Goal: Task Accomplishment & Management: Use online tool/utility

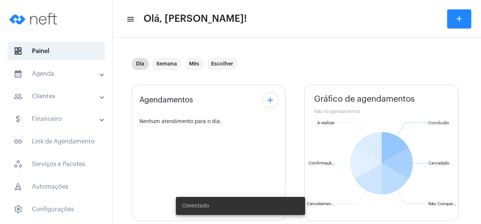
click at [57, 98] on mat-panel-title "people_outline Clientes" at bounding box center [57, 96] width 87 height 9
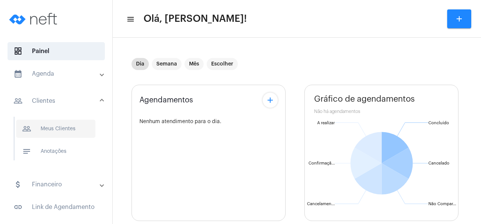
click at [66, 126] on span "people_outline Meus Clientes" at bounding box center [55, 129] width 79 height 18
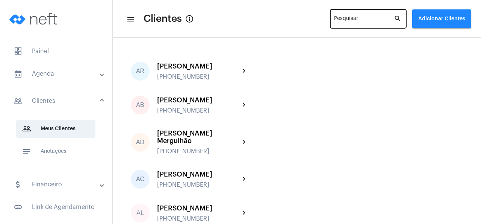
click at [361, 20] on input "Pesquisar" at bounding box center [364, 20] width 60 height 6
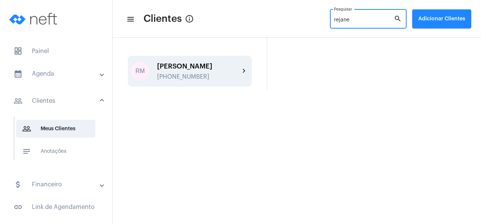
type input "rejane"
click at [205, 70] on div "[PERSON_NAME]" at bounding box center [198, 66] width 83 height 8
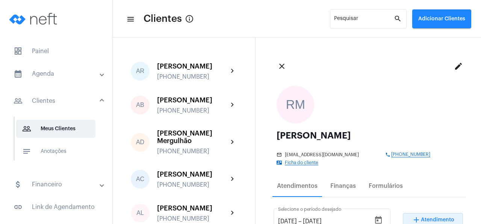
click at [429, 217] on span "Atendimento" at bounding box center [437, 219] width 33 height 5
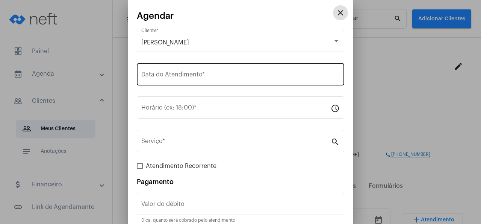
click at [200, 73] on input "Data do Atendimento *" at bounding box center [240, 76] width 198 height 7
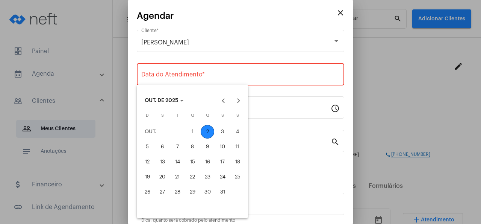
click at [206, 129] on div "2" at bounding box center [208, 132] width 14 height 14
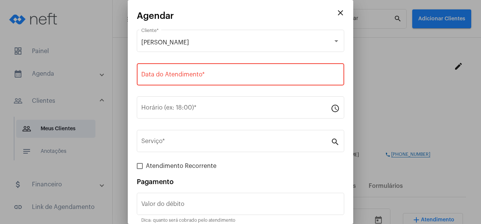
type input "[DATE]"
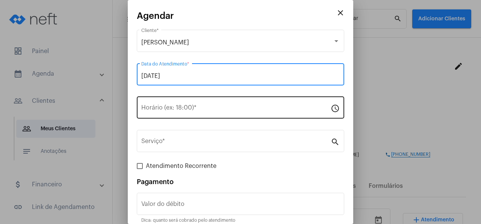
click at [179, 108] on input "Horário (ex: 18:00) *" at bounding box center [235, 109] width 189 height 7
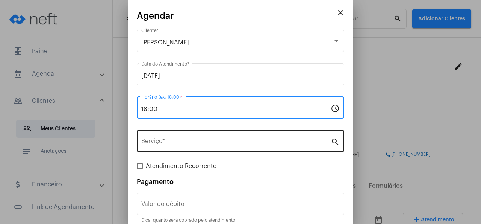
type input "18:00"
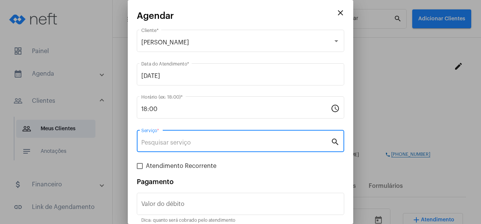
click at [187, 141] on input "Serviço *" at bounding box center [235, 142] width 189 height 7
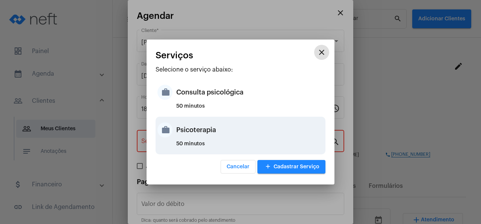
click at [197, 130] on div "Psicoterapia" at bounding box center [249, 129] width 147 height 23
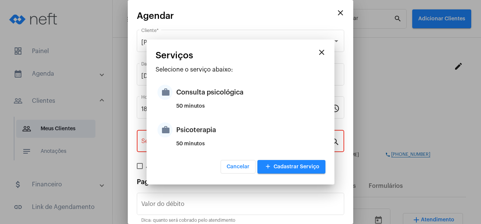
type input "Psicoterapia"
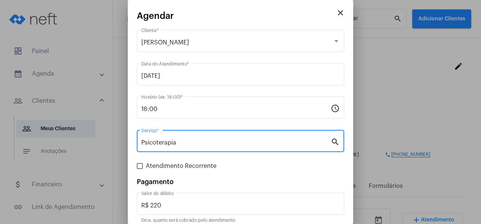
scroll to position [33, 0]
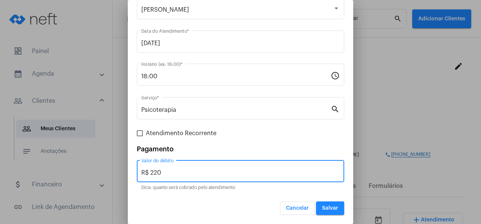
drag, startPoint x: 171, startPoint y: 170, endPoint x: 120, endPoint y: 170, distance: 50.4
click at [141, 170] on input "R$ 220" at bounding box center [240, 172] width 198 height 7
type input "R$"
click at [331, 209] on span "Salvar" at bounding box center [330, 207] width 16 height 5
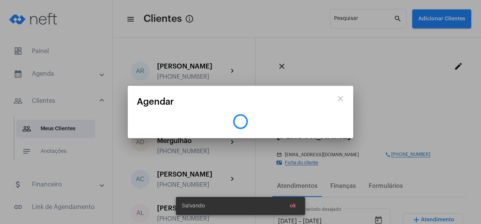
scroll to position [0, 0]
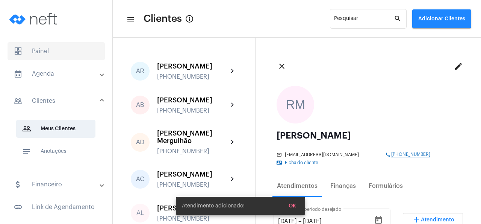
click at [45, 52] on span "dashboard Painel" at bounding box center [56, 51] width 97 height 18
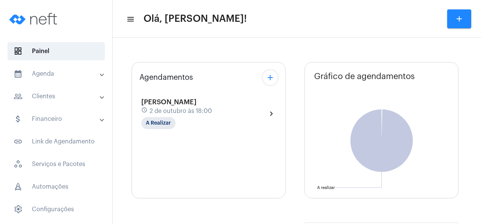
type input "[URL][DOMAIN_NAME]"
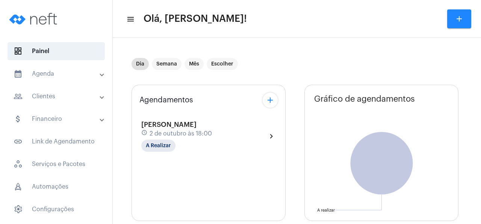
click at [181, 107] on div "Agendamentos add" at bounding box center [208, 99] width 138 height 15
click at [189, 126] on div "[PERSON_NAME] schedule [DATE] 18:00 A Realizar" at bounding box center [176, 136] width 71 height 31
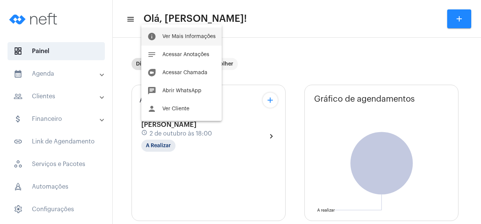
click at [176, 36] on span "Ver Mais Informações" at bounding box center [188, 36] width 53 height 5
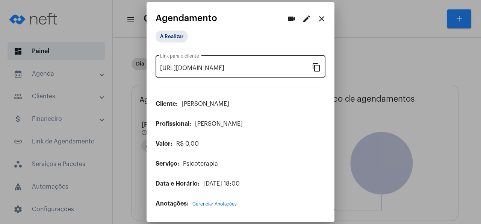
click at [317, 68] on mat-icon "content_copy" at bounding box center [316, 66] width 9 height 9
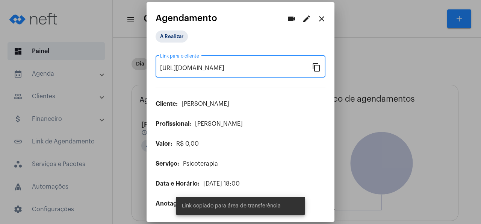
scroll to position [0, 59]
click at [323, 19] on mat-icon "close" at bounding box center [321, 18] width 9 height 9
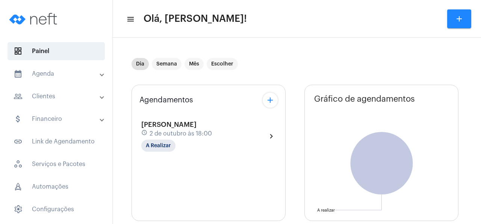
click at [182, 124] on span "[PERSON_NAME]" at bounding box center [168, 124] width 55 height 7
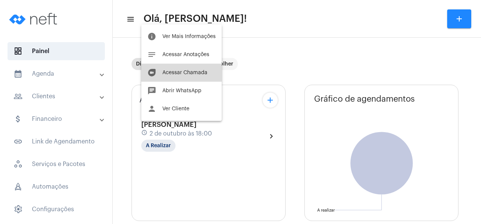
click at [190, 72] on span "Acessar Chamada" at bounding box center [184, 72] width 45 height 5
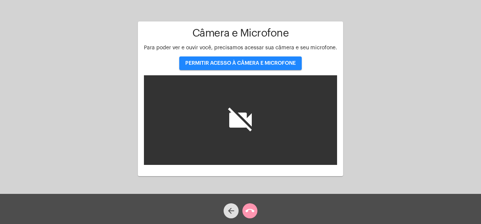
click at [278, 64] on span "PERMITIR ACESSO À CÂMERA E MICROFONE" at bounding box center [240, 63] width 111 height 5
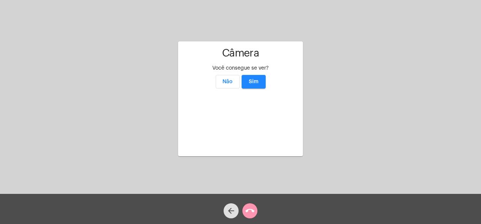
click at [255, 79] on span "Sim" at bounding box center [254, 81] width 10 height 5
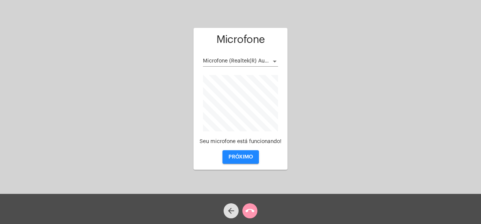
click at [252, 156] on span "PRÓXIMO" at bounding box center [241, 156] width 24 height 5
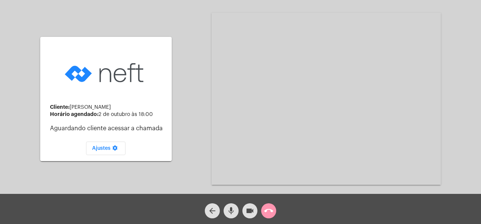
drag, startPoint x: 456, startPoint y: 56, endPoint x: 436, endPoint y: 75, distance: 26.6
click at [456, 56] on div "Cliente: [PERSON_NAME] agendado: [DATE] 18:00 Aguardando cliente acessar a cham…" at bounding box center [241, 98] width 480 height 194
click at [271, 211] on mat-icon "call_end" at bounding box center [268, 210] width 9 height 9
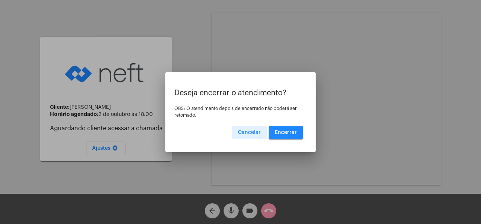
click at [289, 131] on span "Encerrar" at bounding box center [286, 132] width 22 height 5
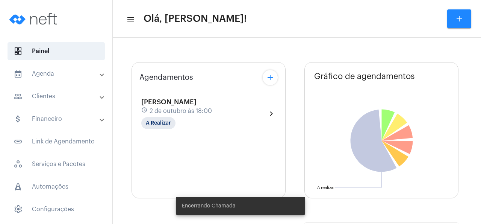
type input "[URL][DOMAIN_NAME]"
